Goal: Find contact information: Find contact information

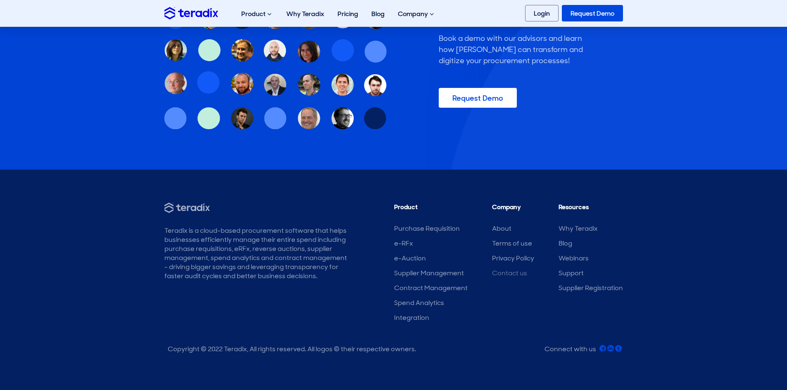
click at [506, 274] on link "Contact us" at bounding box center [509, 273] width 35 height 9
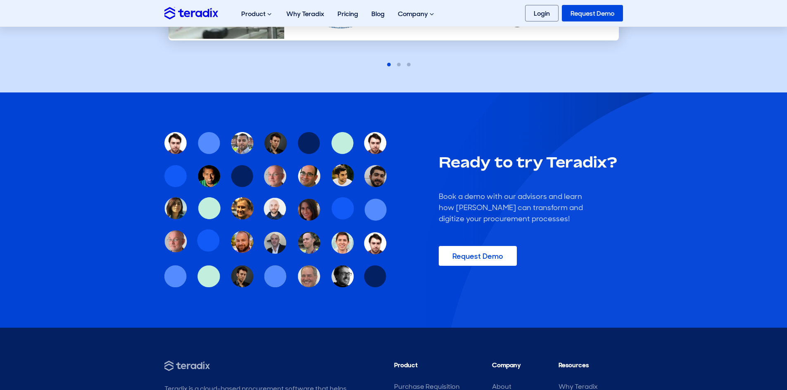
scroll to position [114, 0]
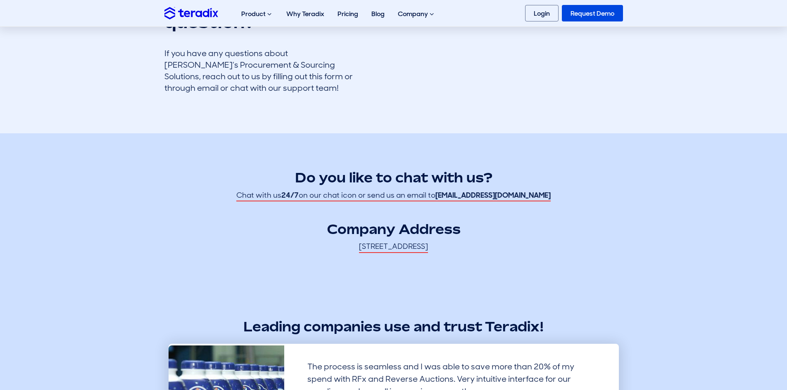
drag, startPoint x: 489, startPoint y: 196, endPoint x: 476, endPoint y: 197, distance: 13.3
click at [476, 197] on strong "[EMAIL_ADDRESS][DOMAIN_NAME]" at bounding box center [492, 195] width 115 height 10
click at [465, 197] on strong "[EMAIL_ADDRESS][DOMAIN_NAME]" at bounding box center [492, 195] width 115 height 10
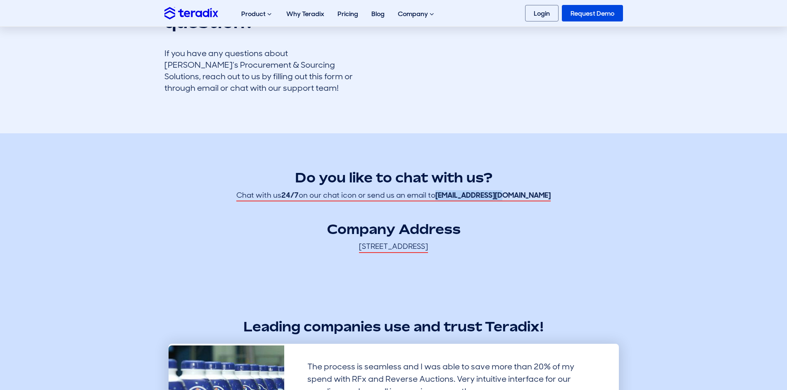
drag, startPoint x: 464, startPoint y: 198, endPoint x: 525, endPoint y: 197, distance: 60.3
click at [525, 197] on strong "[EMAIL_ADDRESS][DOMAIN_NAME]" at bounding box center [492, 195] width 115 height 10
copy strong "[EMAIL_ADDRESS][DOMAIN_NAME]"
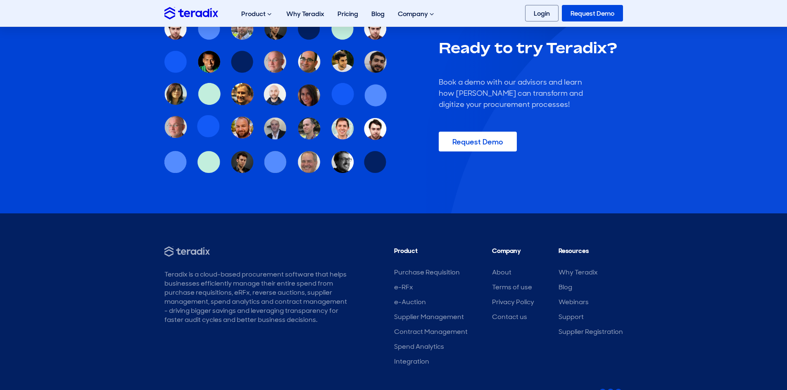
scroll to position [695, 0]
